Goal: Find specific page/section: Find specific page/section

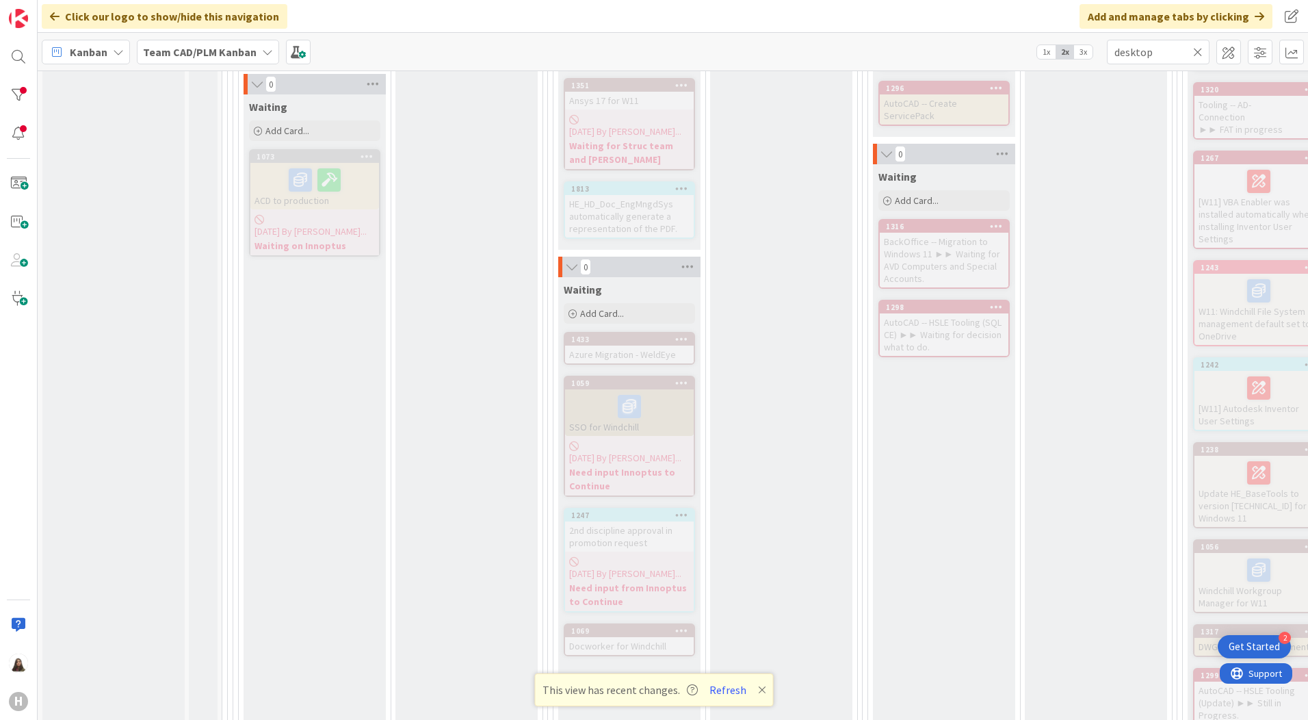
scroll to position [479, 0]
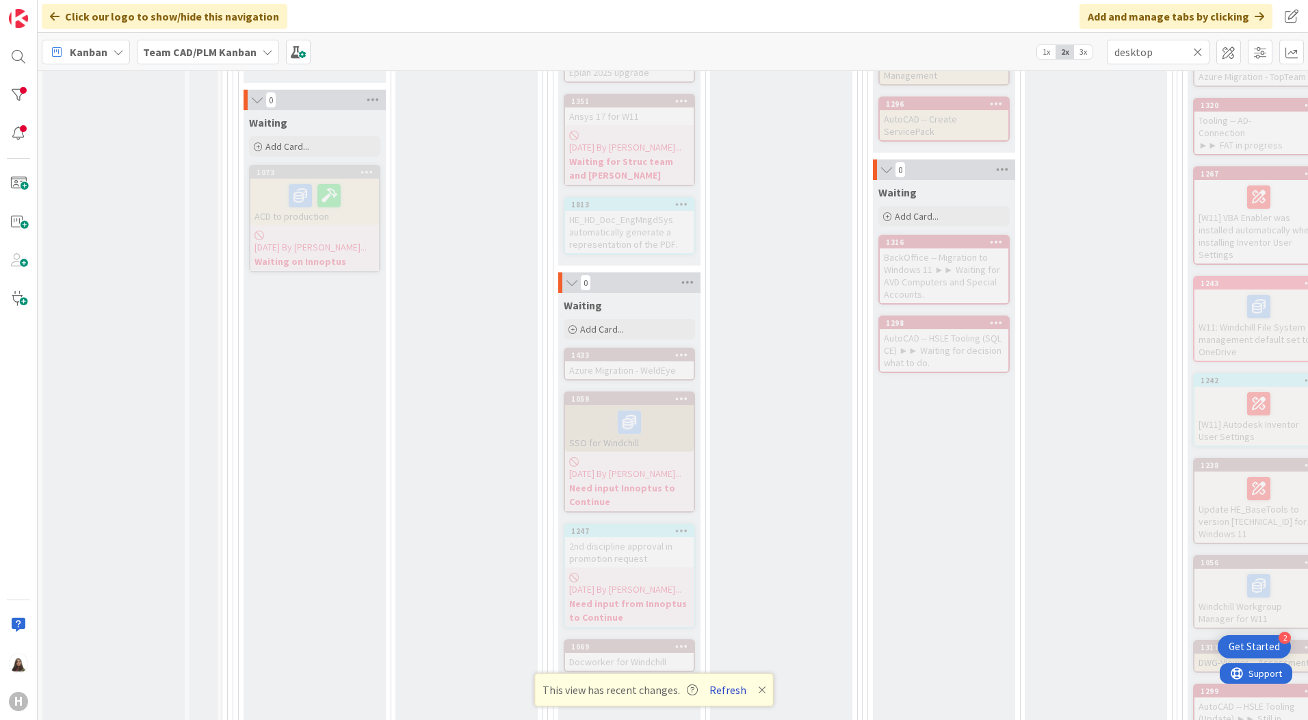
click at [720, 690] on button "Refresh" at bounding box center [728, 690] width 47 height 18
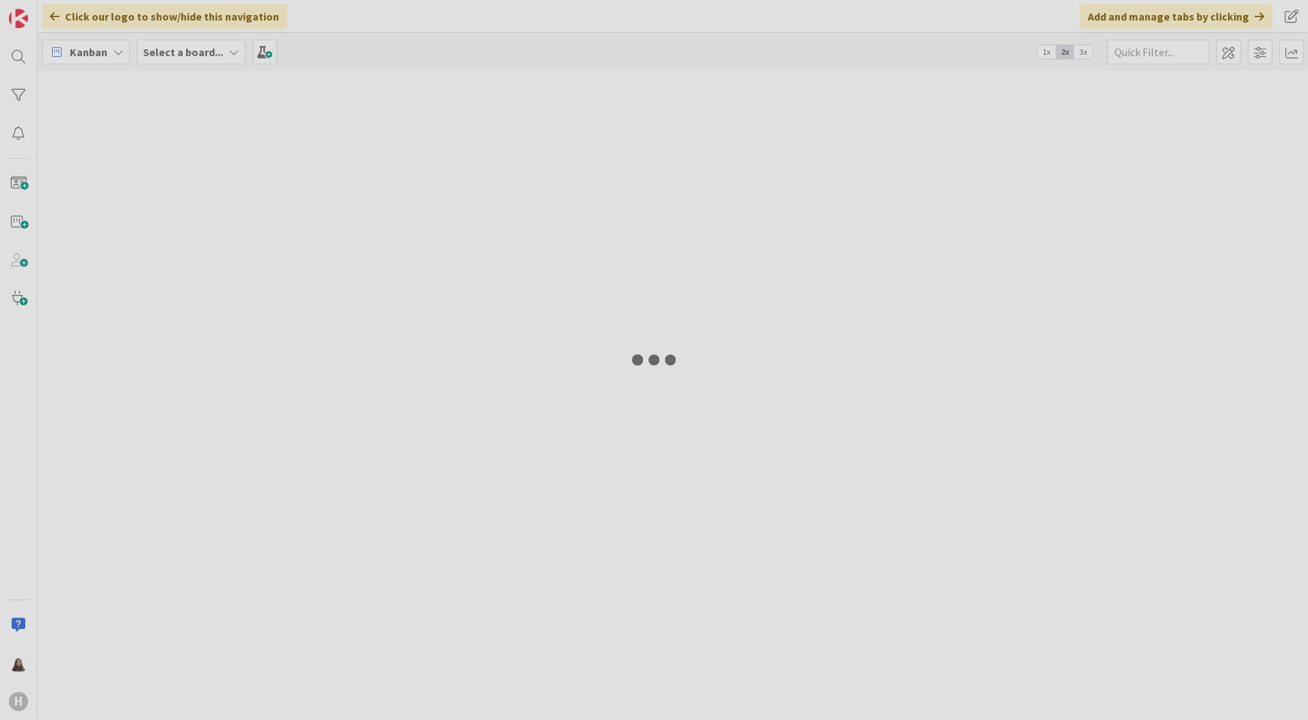
type input "desktop"
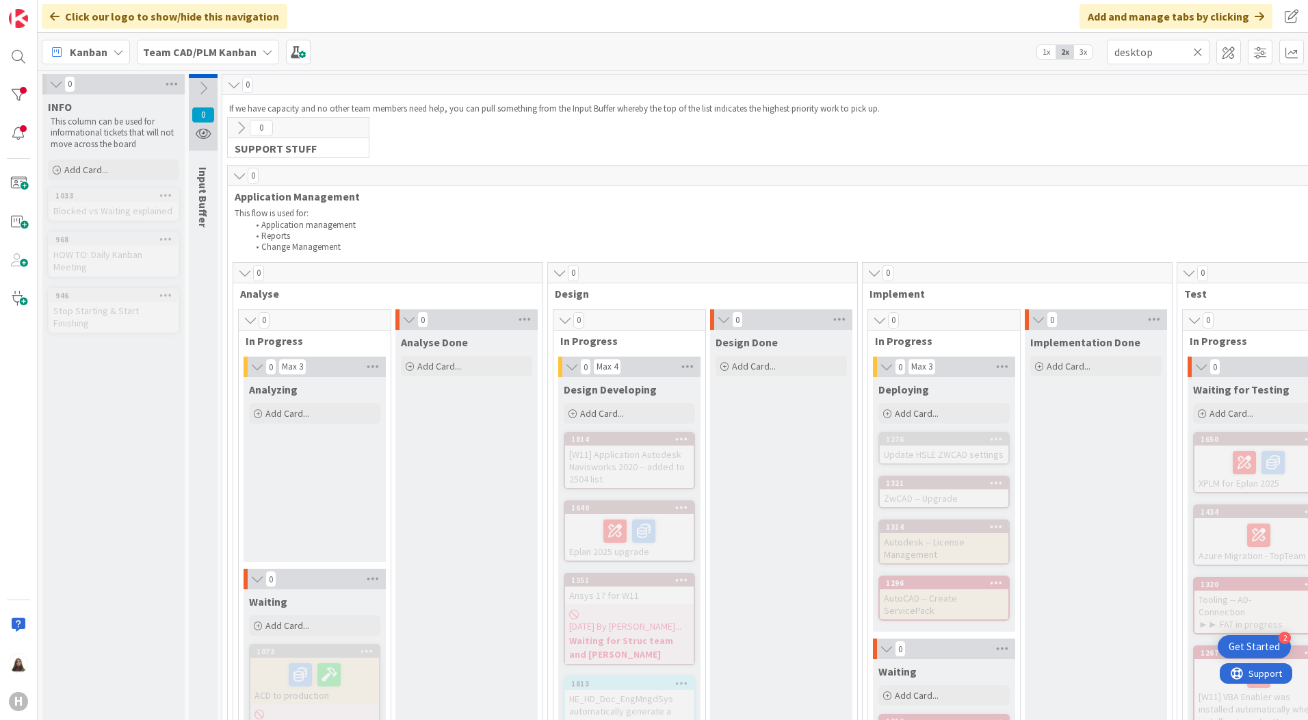
click at [1260, 647] on div "Get Started" at bounding box center [1254, 647] width 51 height 14
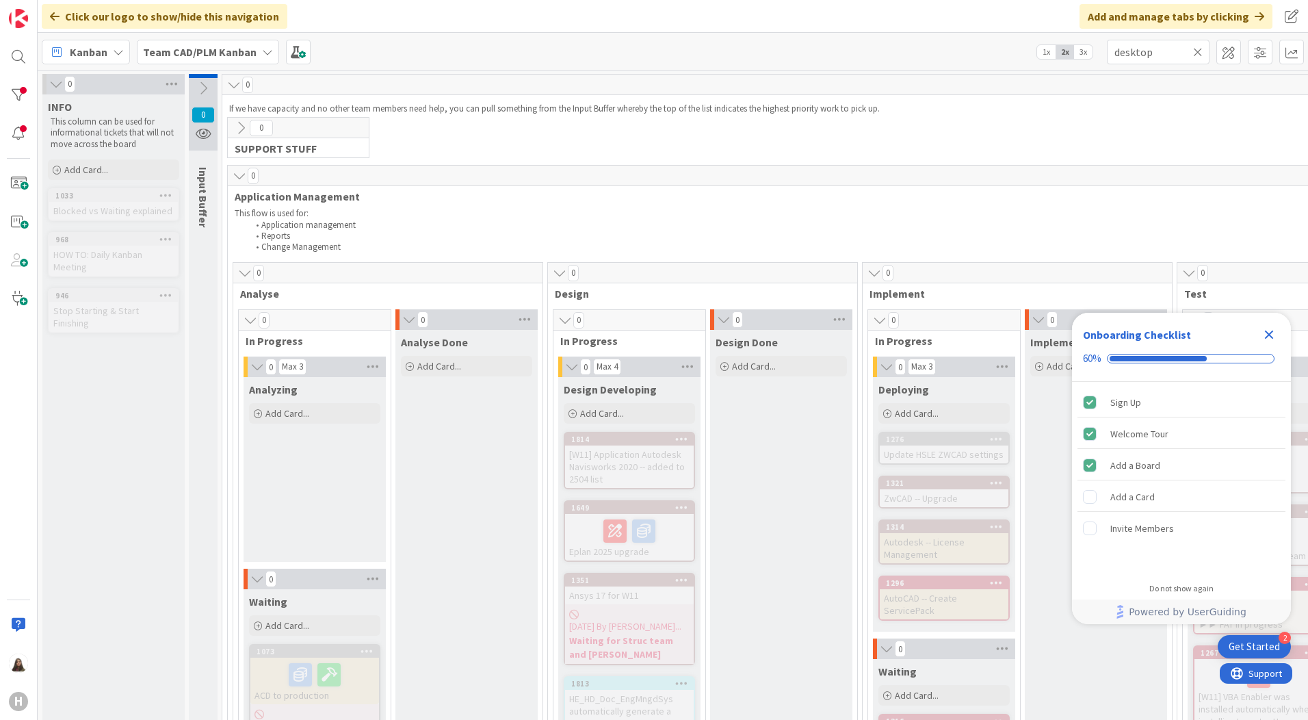
click at [13, 18] on img at bounding box center [18, 18] width 19 height 19
